Goal: Find specific page/section: Find specific page/section

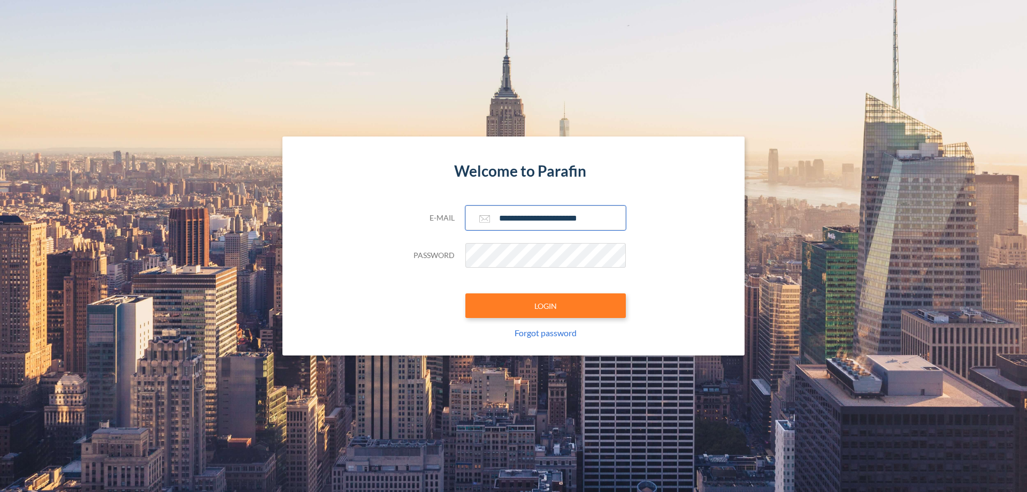
type input "**********"
click at [546, 305] on button "LOGIN" at bounding box center [545, 305] width 160 height 25
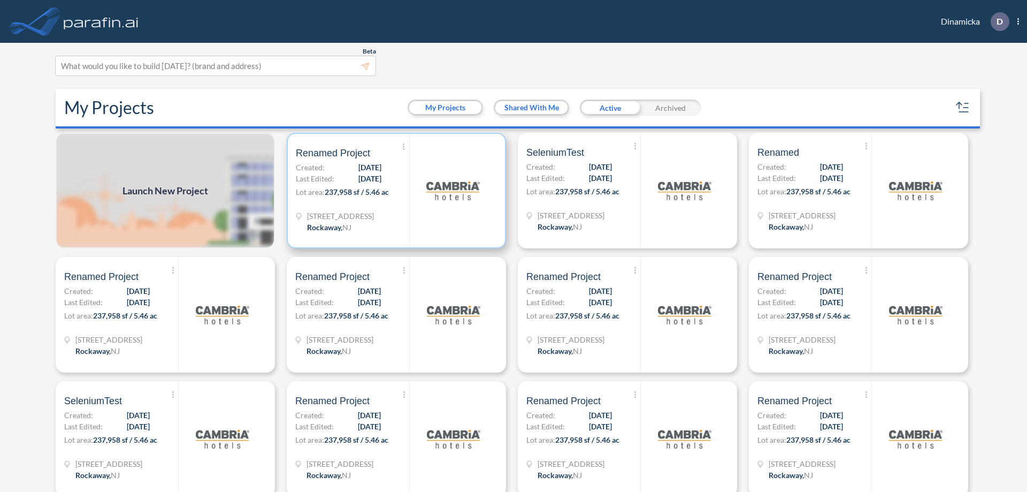
scroll to position [3, 0]
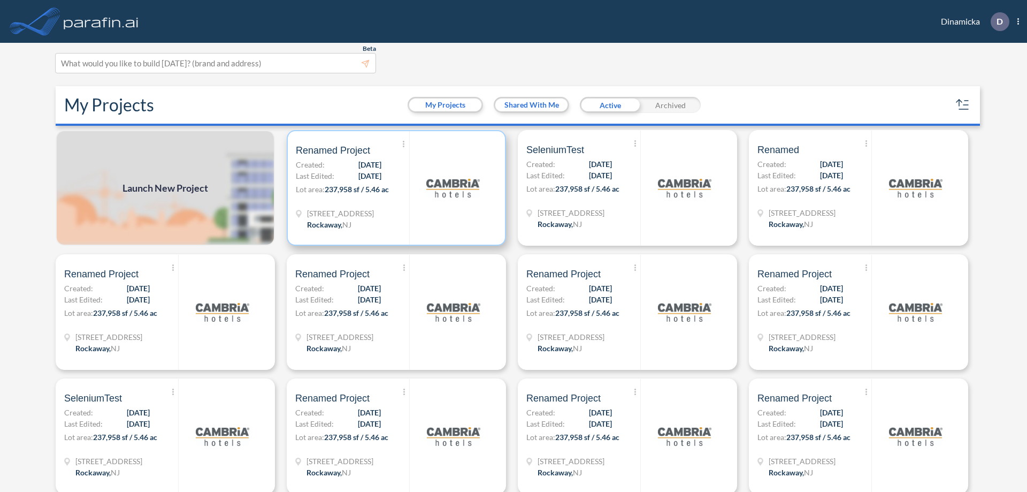
click at [394, 188] on p "Lot area: 237,958 sf / 5.46 ac" at bounding box center [352, 191] width 113 height 16
